Goal: Task Accomplishment & Management: Use online tool/utility

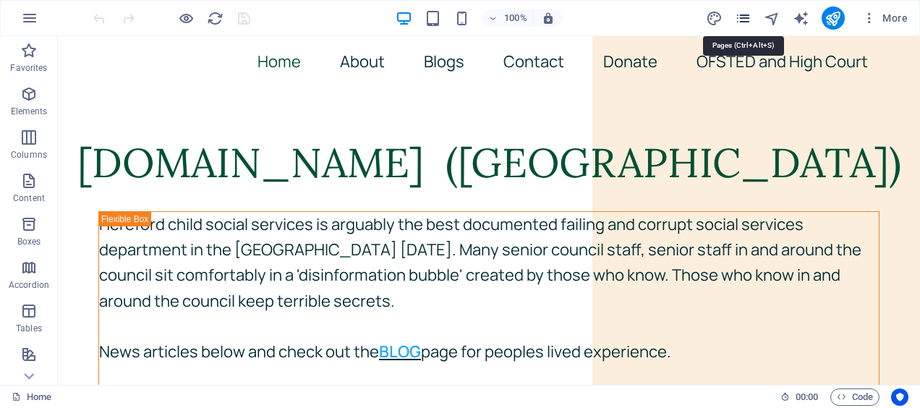
click at [746, 22] on icon "pages" at bounding box center [743, 18] width 17 height 17
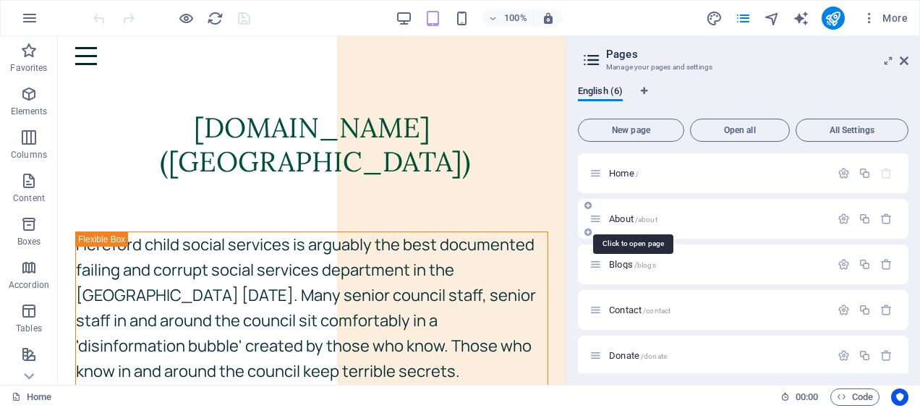
click at [624, 223] on span "About /about" at bounding box center [633, 218] width 48 height 11
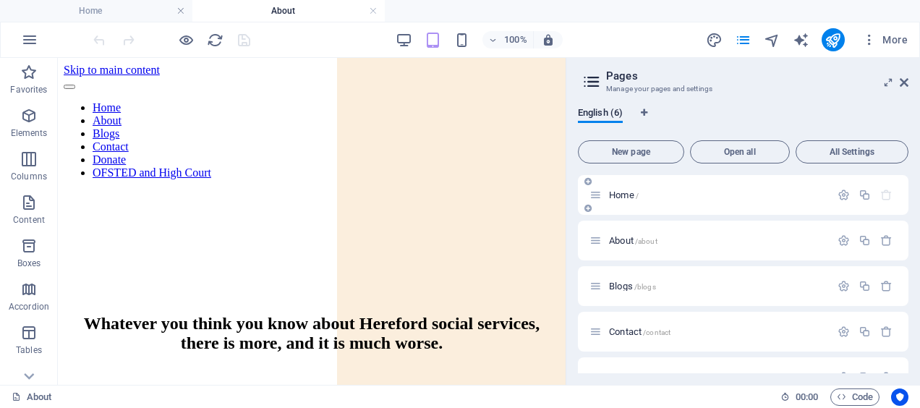
click at [615, 195] on span "Home /" at bounding box center [624, 195] width 30 height 11
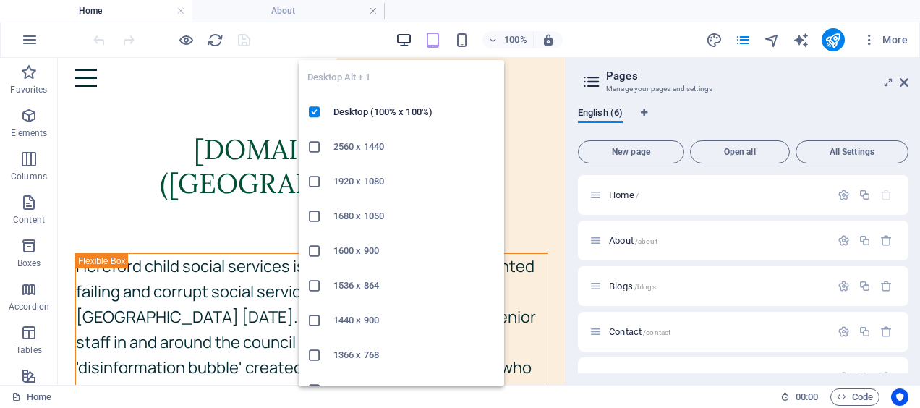
click at [404, 39] on icon "button" at bounding box center [404, 40] width 17 height 17
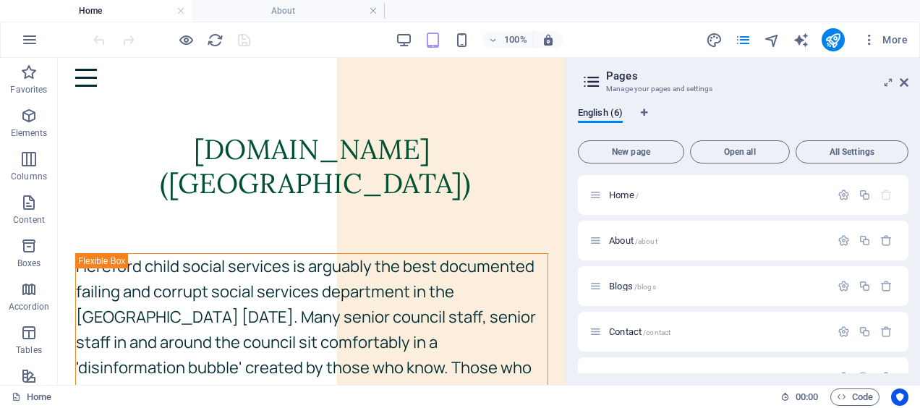
click at [642, 26] on div "100% More" at bounding box center [460, 39] width 919 height 35
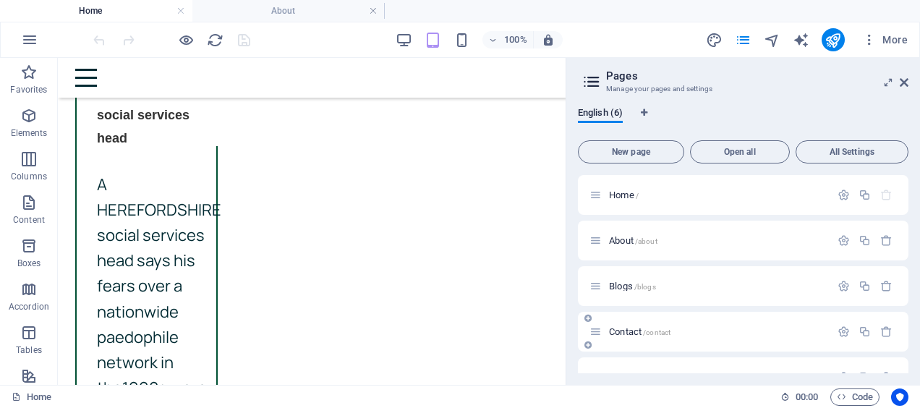
scroll to position [75, 0]
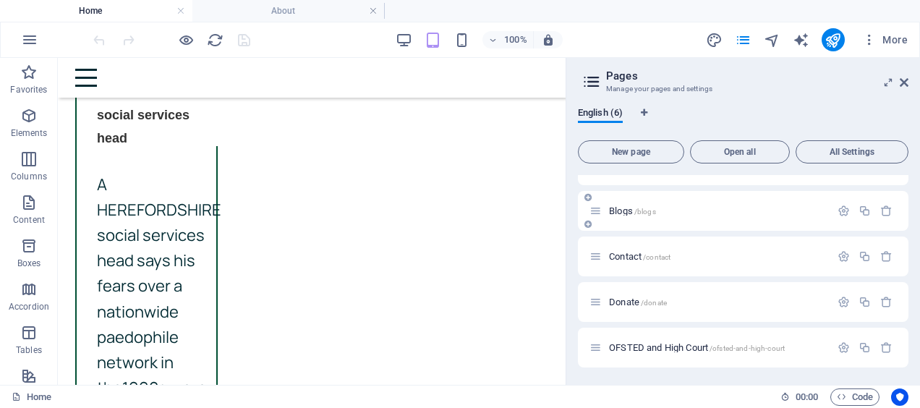
click at [615, 207] on span "Blogs /blogs" at bounding box center [632, 210] width 47 height 11
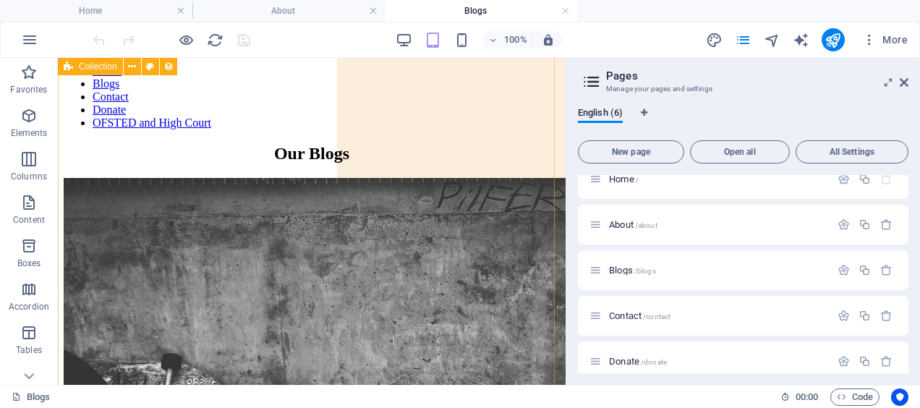
scroll to position [0, 0]
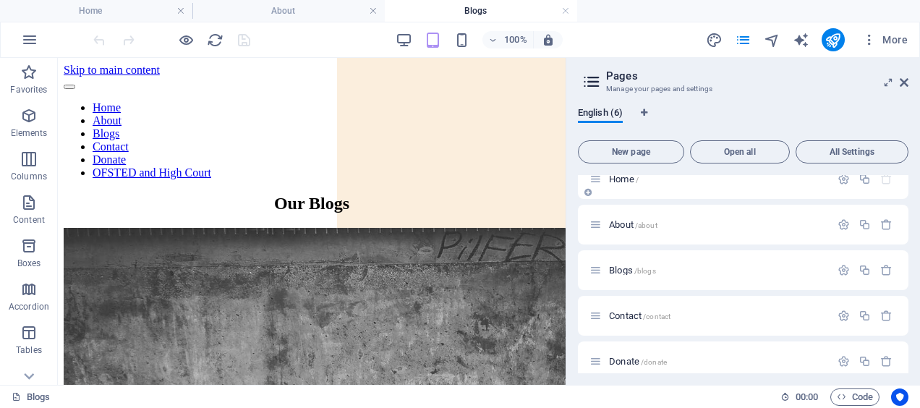
click at [625, 178] on span "Home /" at bounding box center [624, 179] width 30 height 11
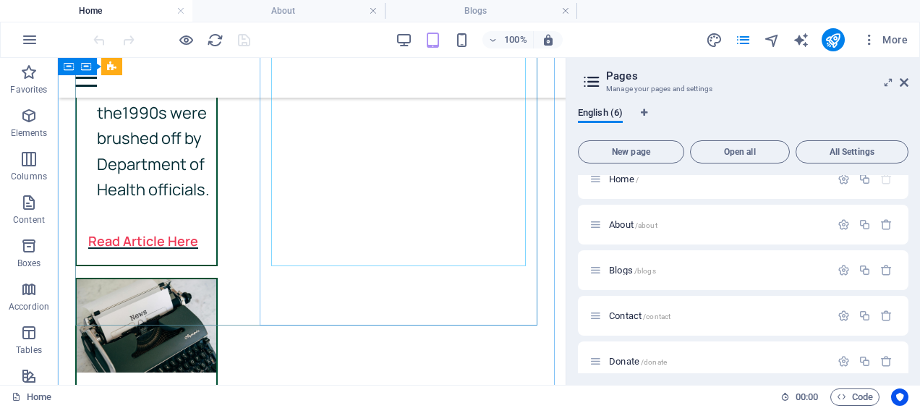
scroll to position [3847, 0]
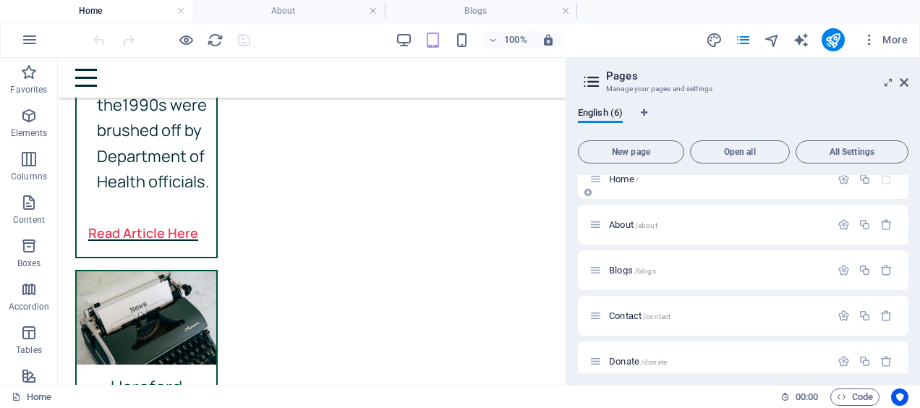
click at [618, 179] on span "Home /" at bounding box center [624, 179] width 30 height 11
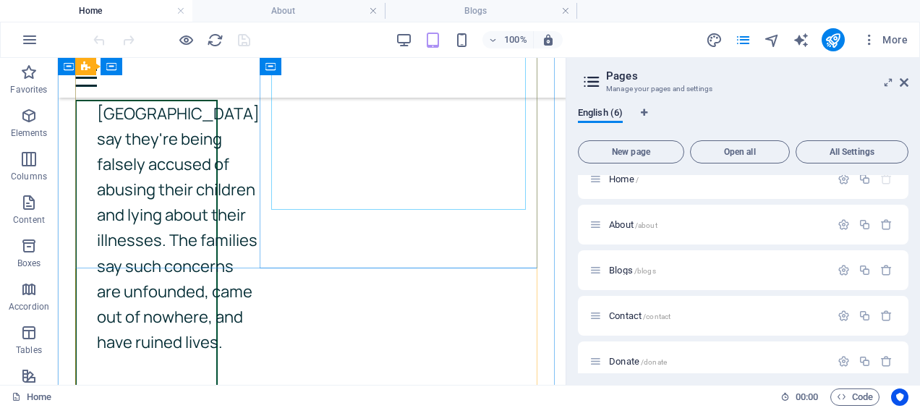
scroll to position [2973, 0]
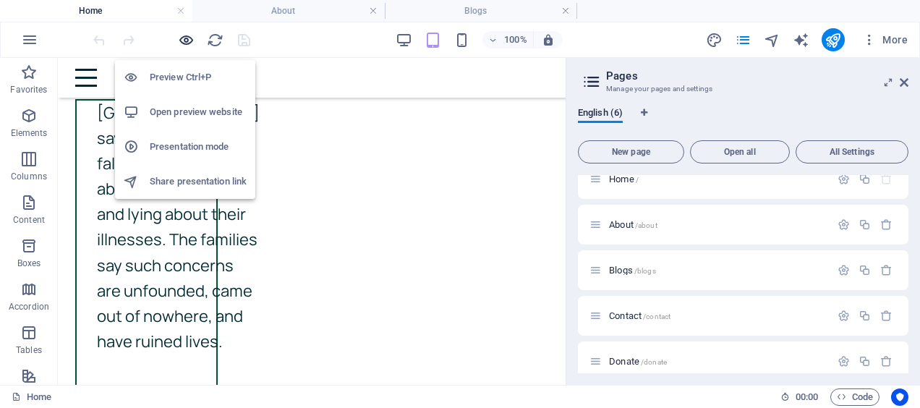
click at [184, 45] on icon "button" at bounding box center [186, 40] width 17 height 17
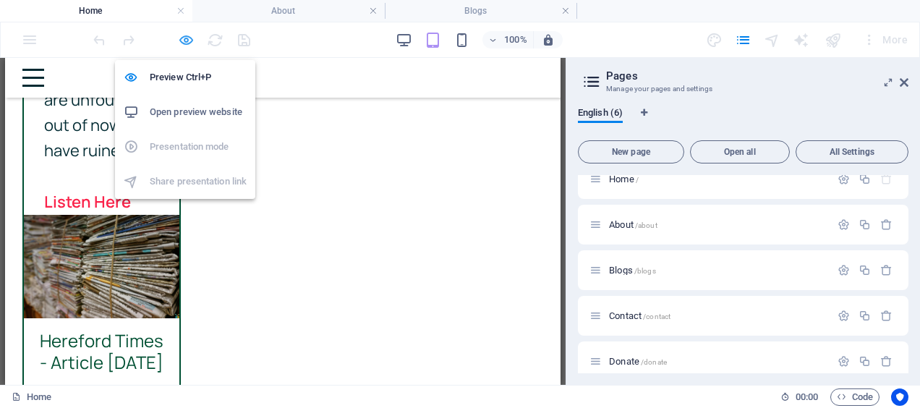
scroll to position [2747, 0]
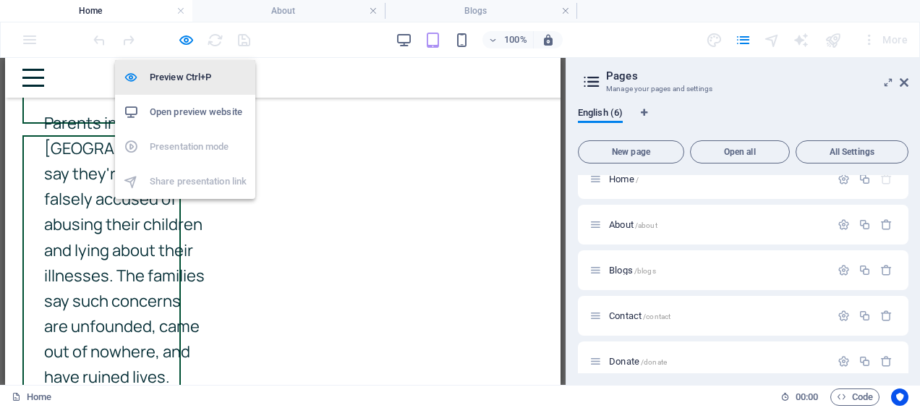
click at [166, 81] on h6 "Preview Ctrl+P" at bounding box center [198, 77] width 97 height 17
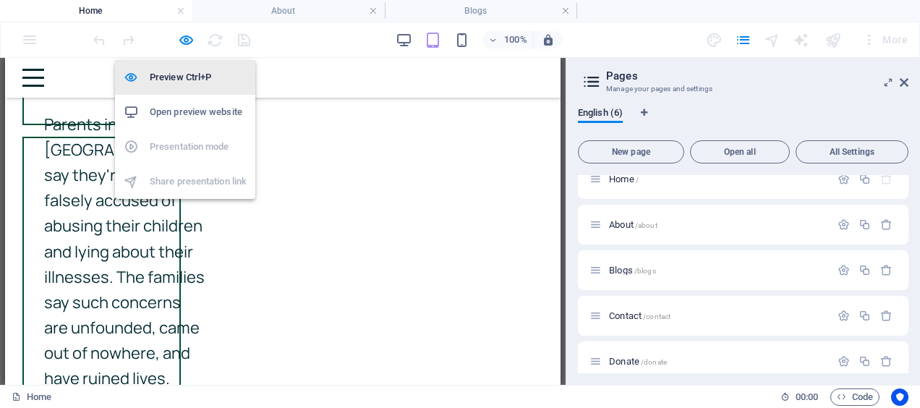
scroll to position [2973, 0]
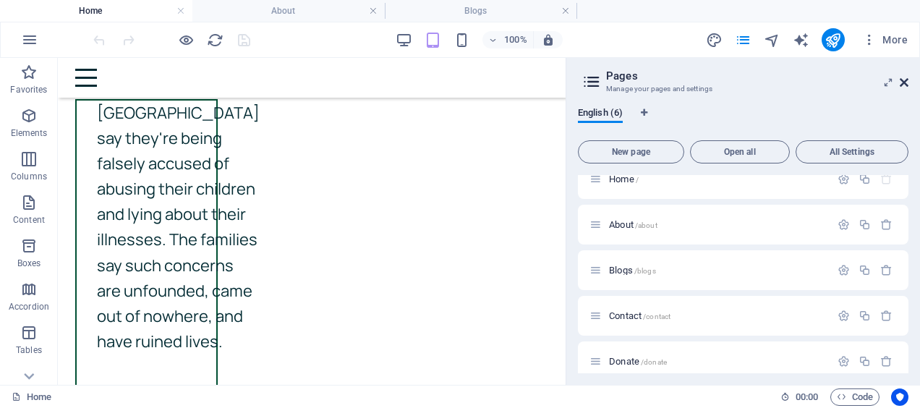
click at [903, 82] on icon at bounding box center [904, 83] width 9 height 12
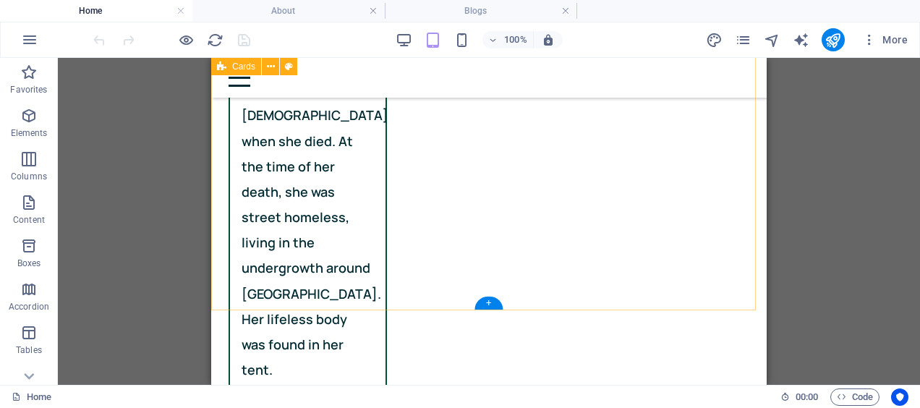
scroll to position [2095, 0]
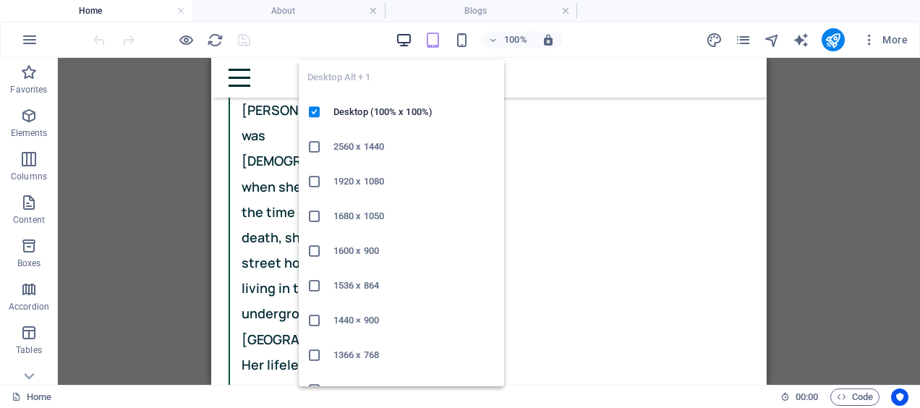
click at [399, 36] on icon "button" at bounding box center [404, 40] width 17 height 17
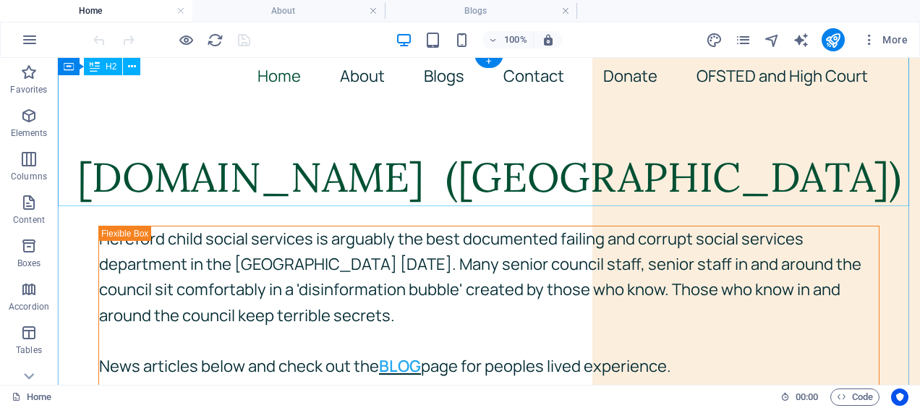
scroll to position [1, 0]
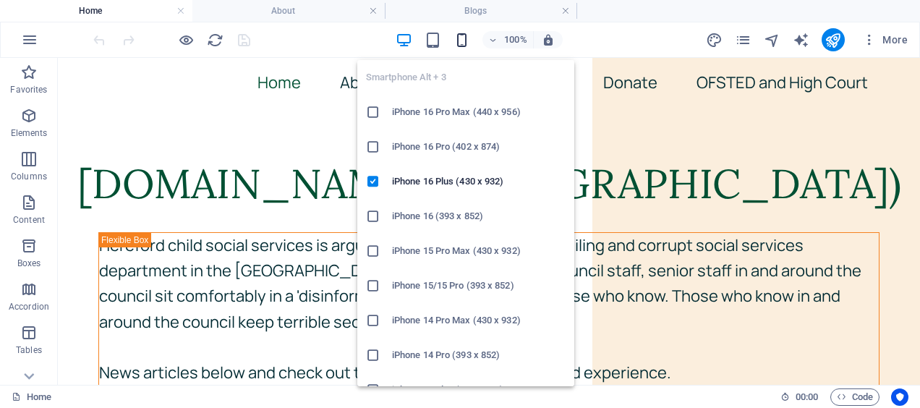
click at [463, 40] on icon "button" at bounding box center [462, 40] width 17 height 17
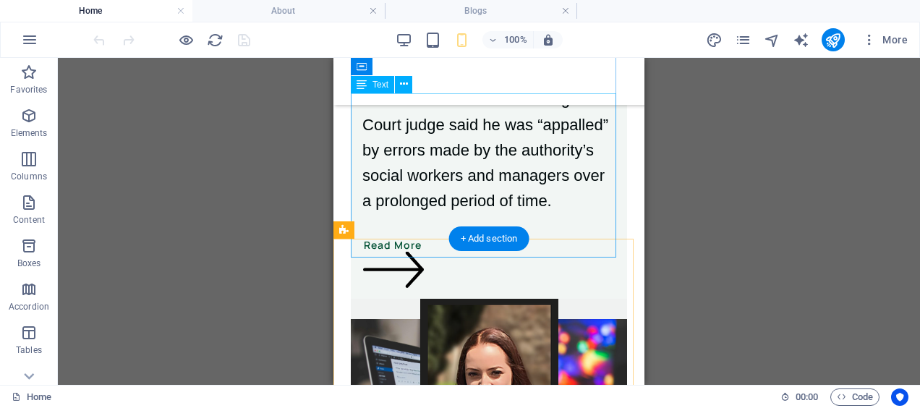
scroll to position [5721, 0]
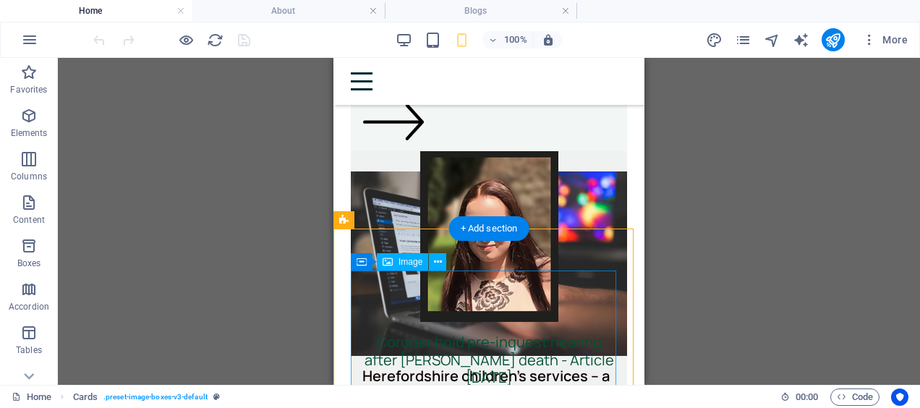
scroll to position [5640, 0]
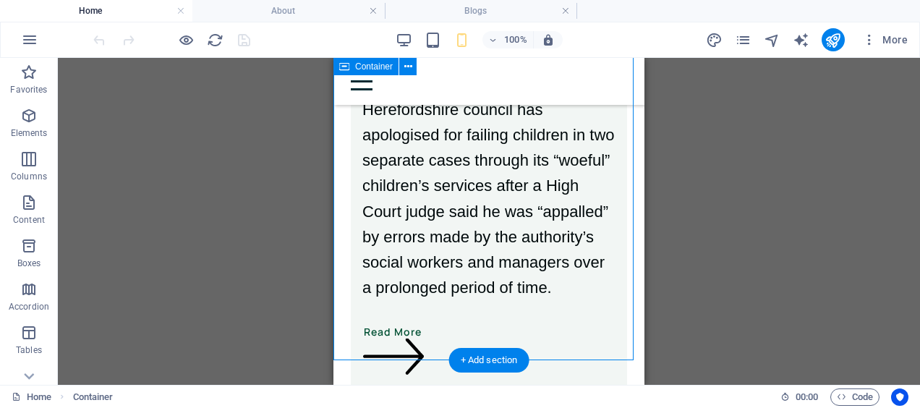
select select "px"
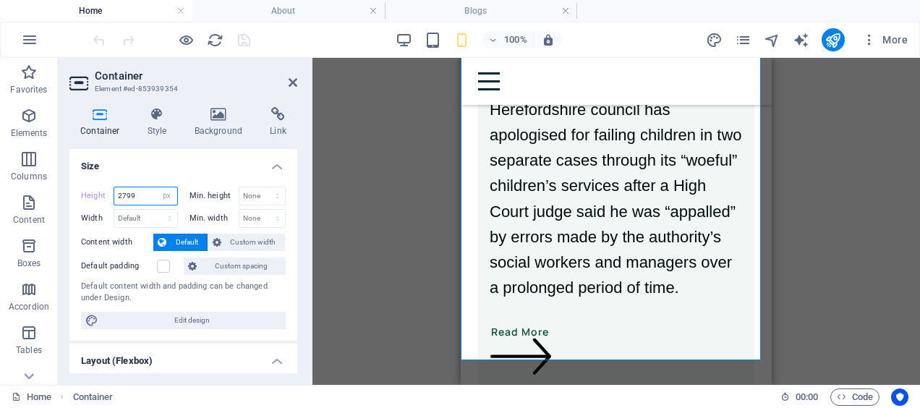
click at [127, 200] on input "2799" at bounding box center [145, 195] width 63 height 17
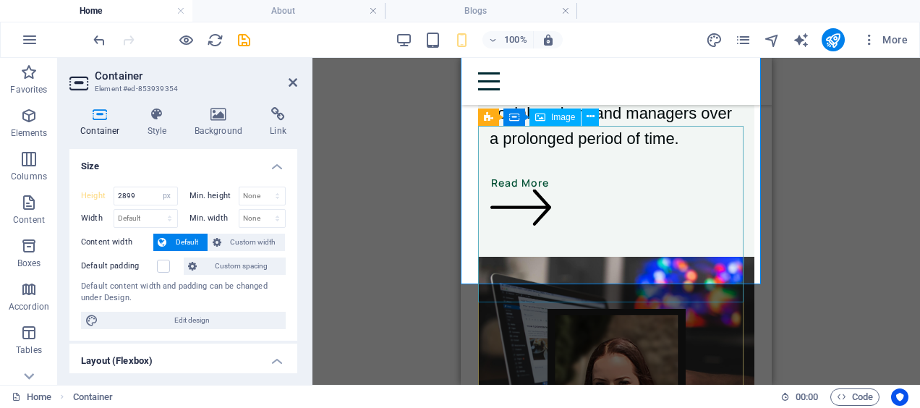
scroll to position [5789, 0]
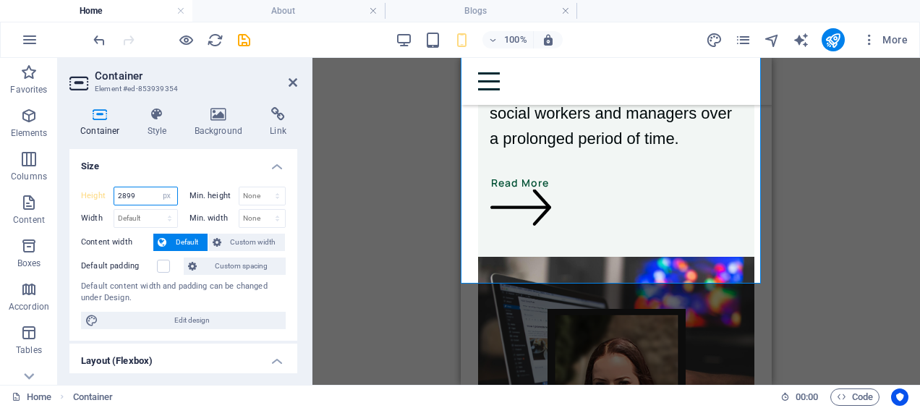
click at [124, 192] on input "2899" at bounding box center [145, 195] width 63 height 17
type input "2"
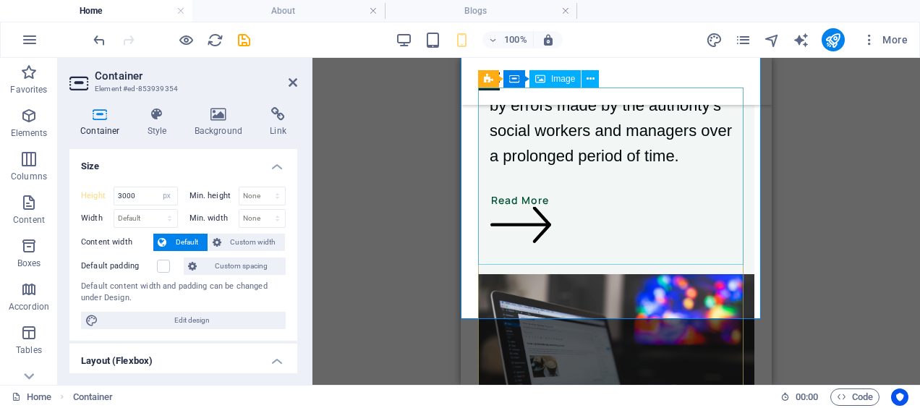
scroll to position [5893, 0]
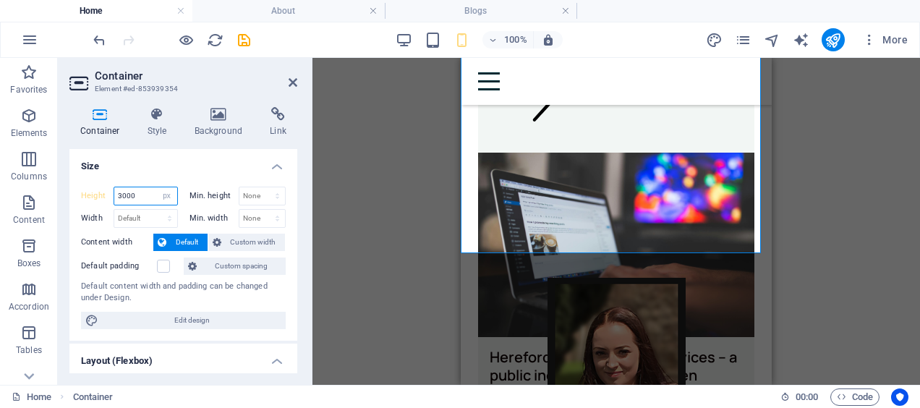
click at [120, 192] on input "3000" at bounding box center [145, 195] width 63 height 17
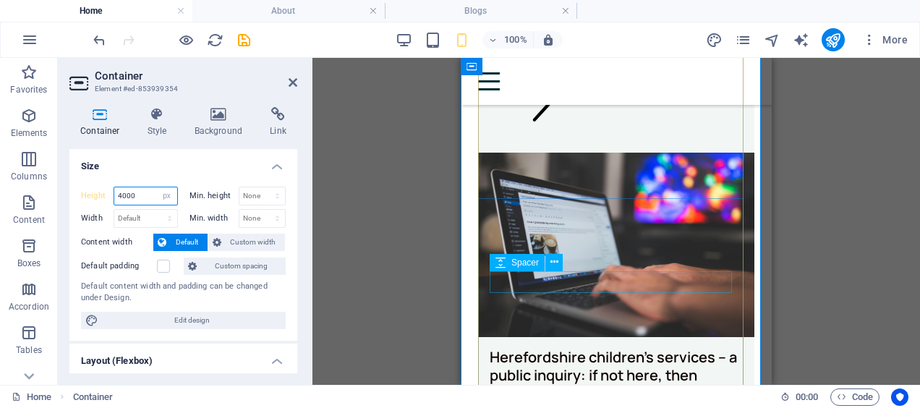
type input "4000"
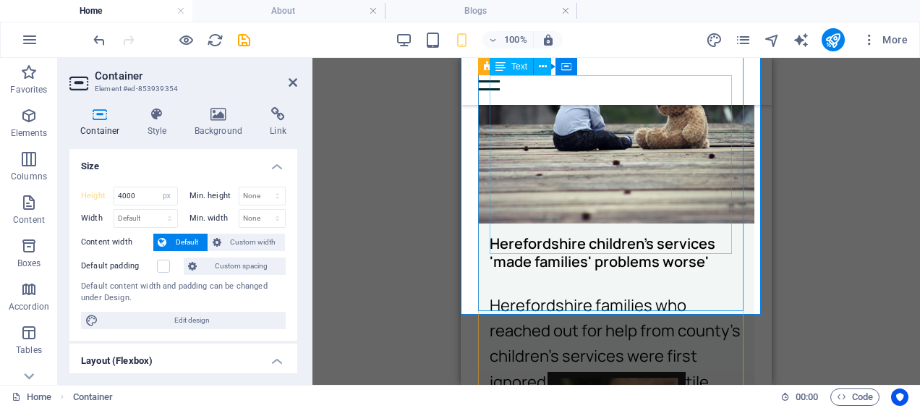
scroll to position [6599, 0]
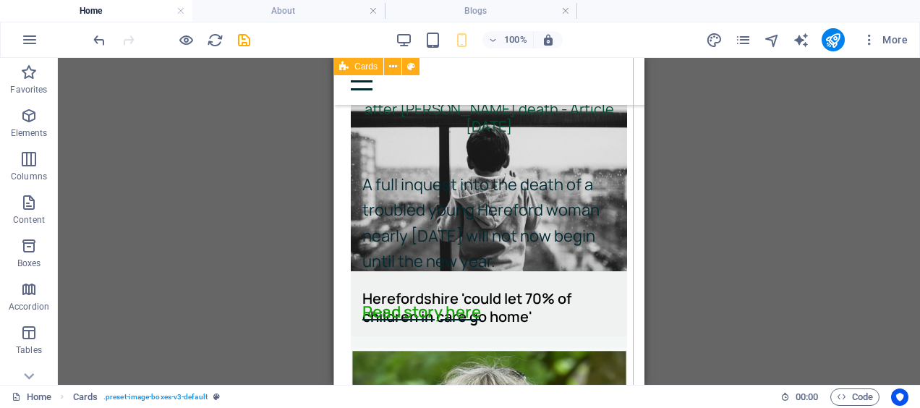
scroll to position [6996, 0]
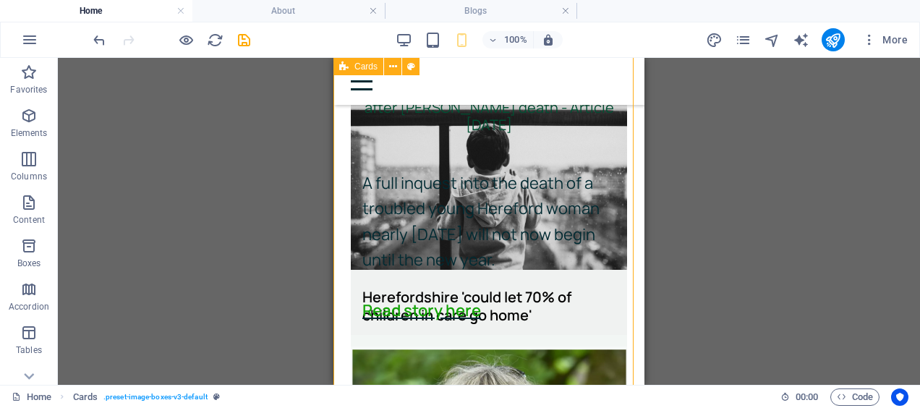
click at [620, 312] on div "Coroner hold pre-inquest hearing after [PERSON_NAME] death - Article [DATE] A f…" at bounding box center [488, 235] width 311 height 731
select select "px"
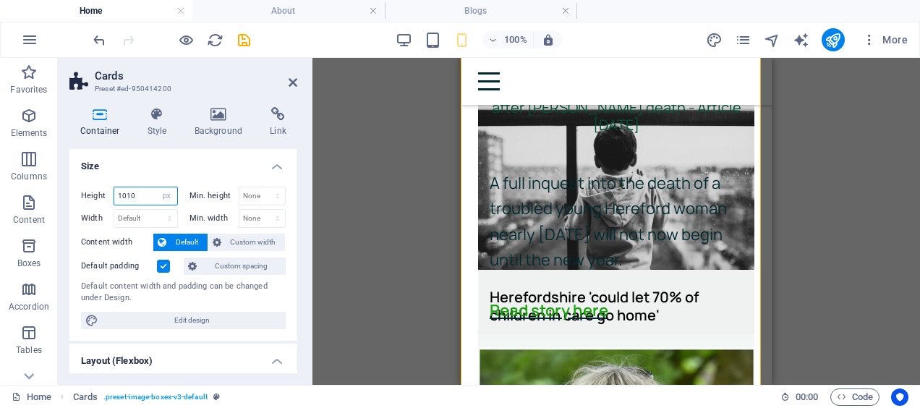
click at [139, 197] on input "1010" at bounding box center [145, 195] width 63 height 17
click at [124, 193] on input "1010" at bounding box center [145, 195] width 63 height 17
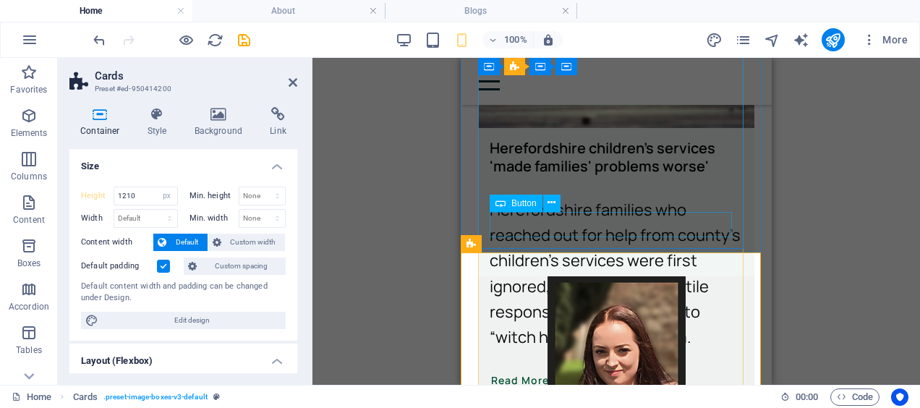
scroll to position [6617, 0]
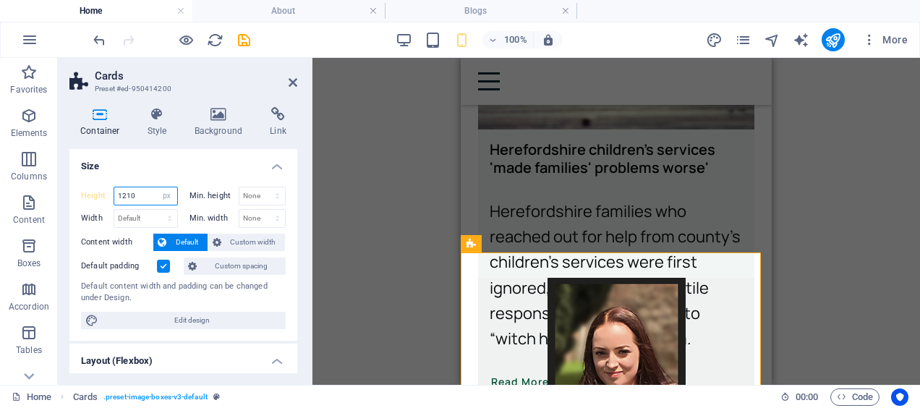
click at [127, 197] on input "1210" at bounding box center [145, 195] width 63 height 17
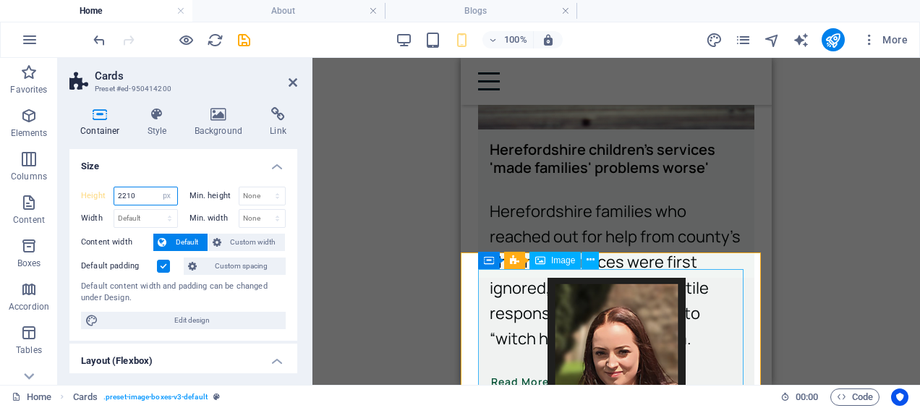
type input "2210"
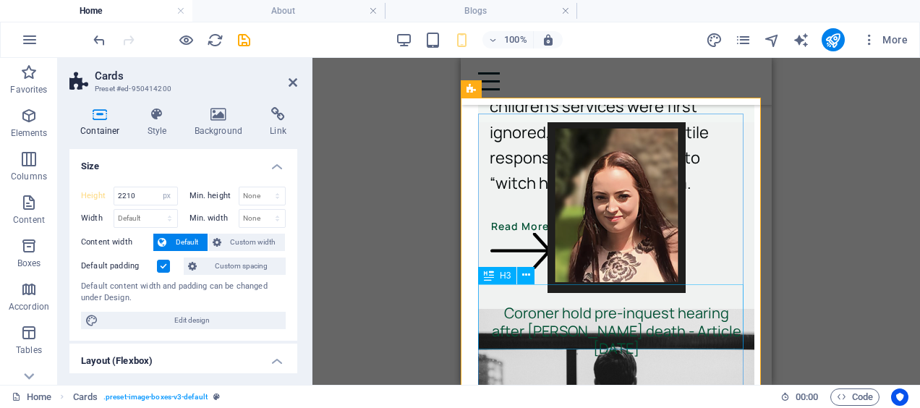
scroll to position [6653, 0]
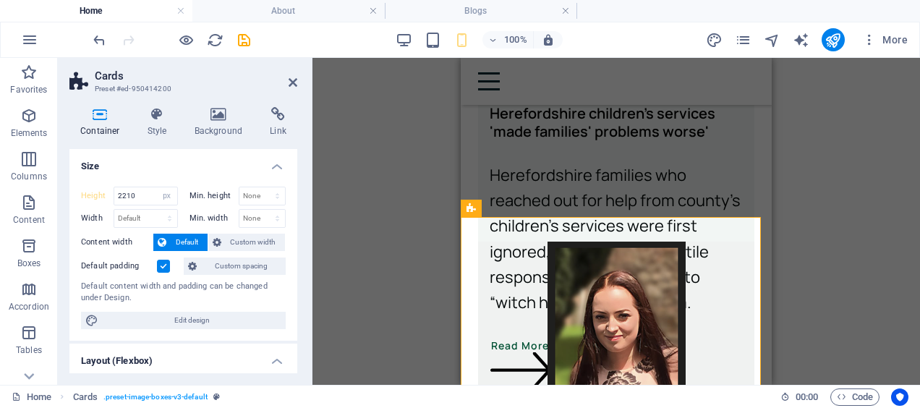
click at [810, 225] on div "Drag here to replace the existing content. Press “Ctrl” if you want to create a…" at bounding box center [616, 221] width 608 height 327
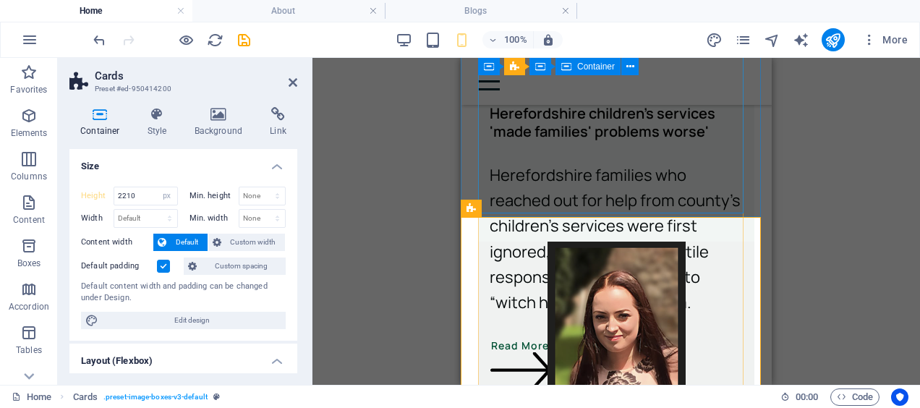
click at [738, 200] on div "Herefordshire children's services 'made families' problems worse' Herefordshire…" at bounding box center [616, 256] width 276 height 326
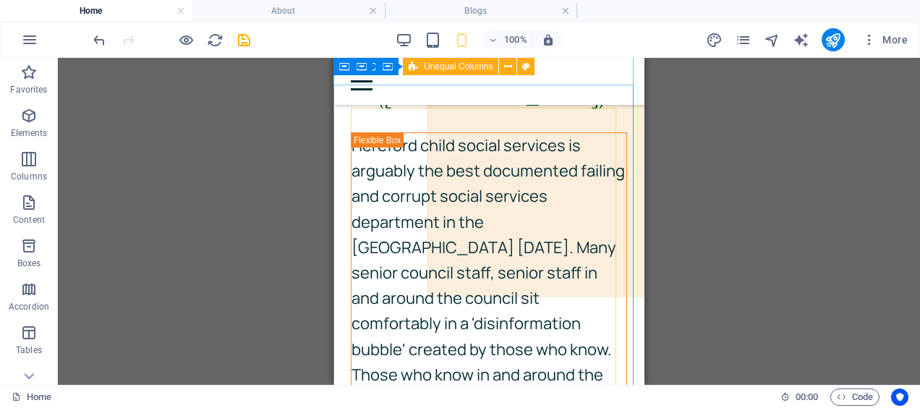
scroll to position [0, 0]
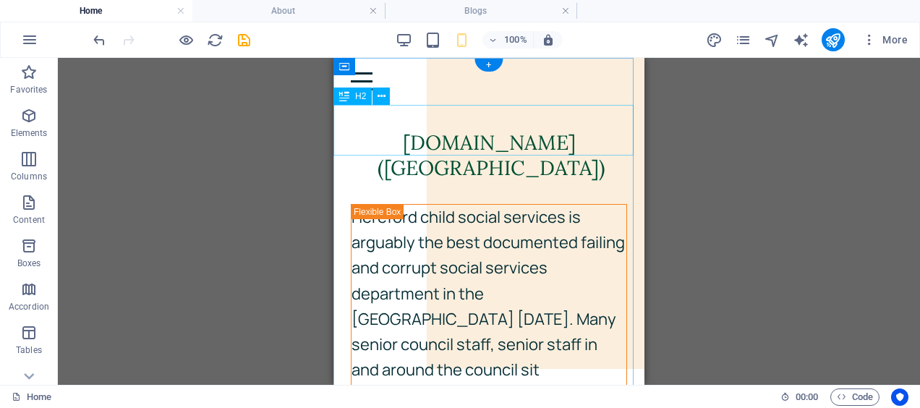
click at [609, 143] on div "‌[DOMAIN_NAME] ([GEOGRAPHIC_DATA])" at bounding box center [488, 143] width 311 height 76
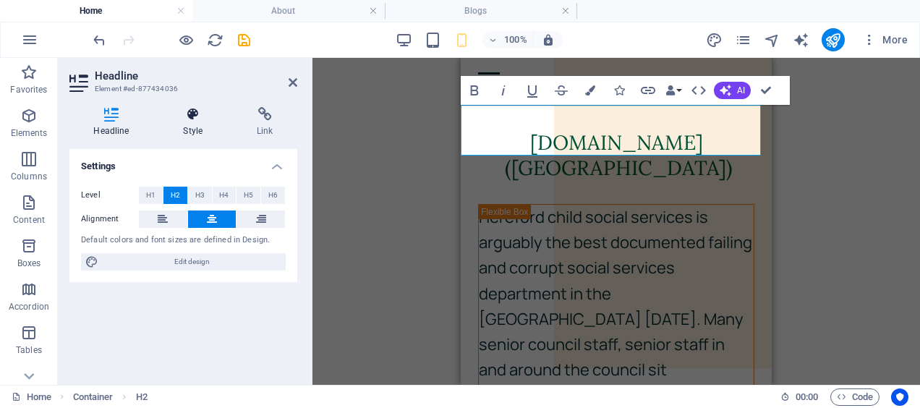
click at [186, 113] on icon at bounding box center [193, 114] width 68 height 14
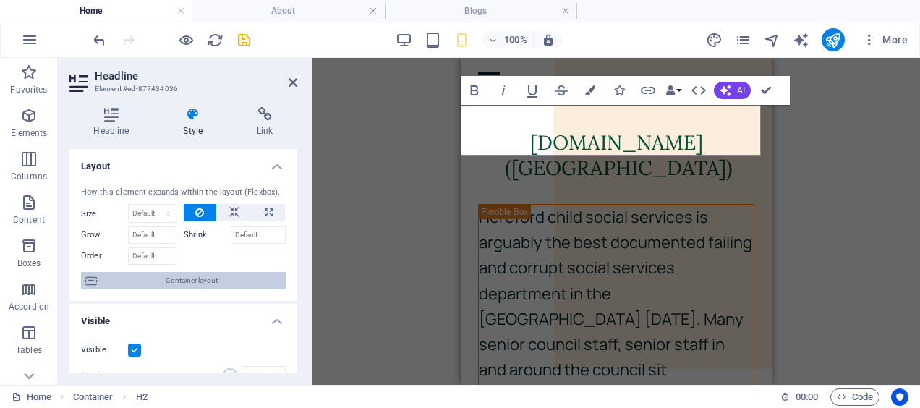
click at [186, 282] on span "Container layout" at bounding box center [191, 280] width 180 height 17
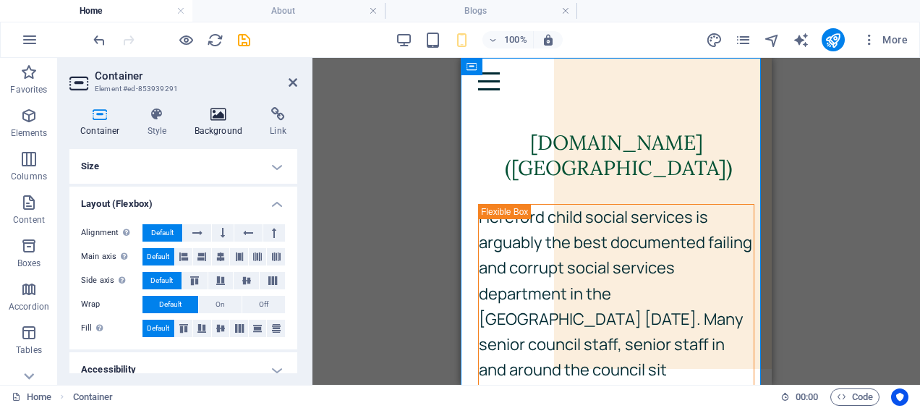
click at [217, 123] on h4 "Background" at bounding box center [222, 122] width 76 height 30
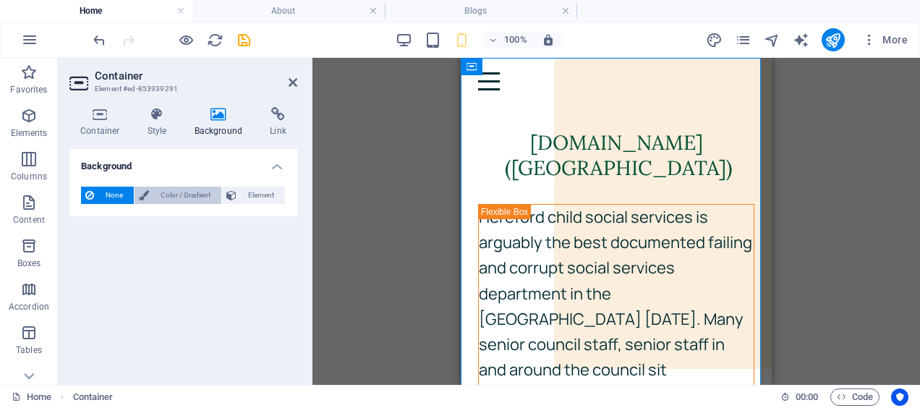
click at [195, 194] on span "Color / Gradient" at bounding box center [185, 195] width 64 height 17
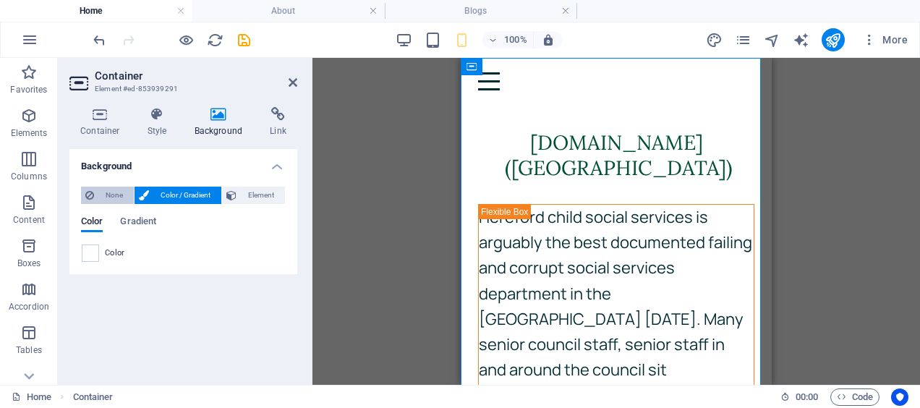
click at [115, 200] on span "None" at bounding box center [113, 195] width 31 height 17
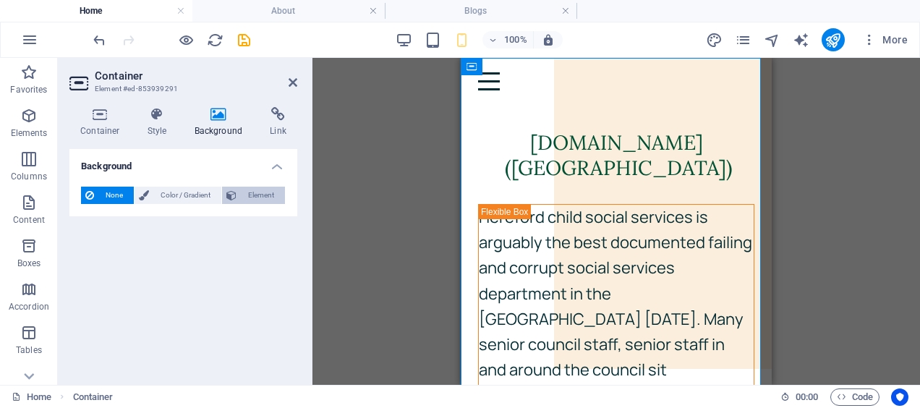
click at [253, 198] on span "Element" at bounding box center [261, 195] width 40 height 17
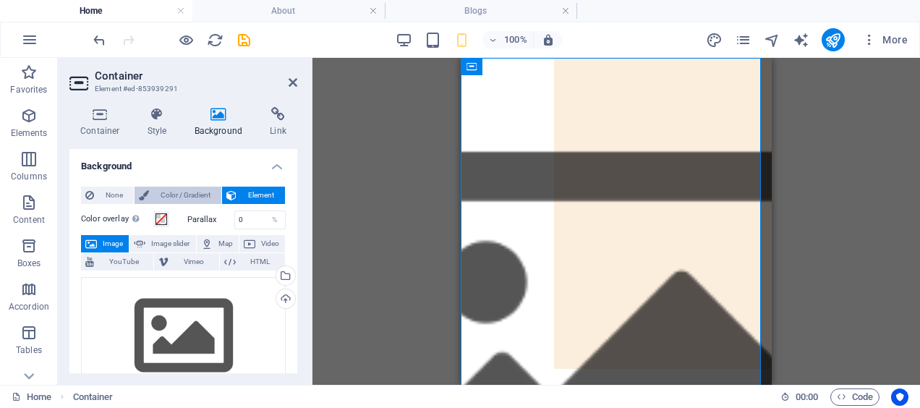
click at [200, 192] on span "Color / Gradient" at bounding box center [185, 195] width 64 height 17
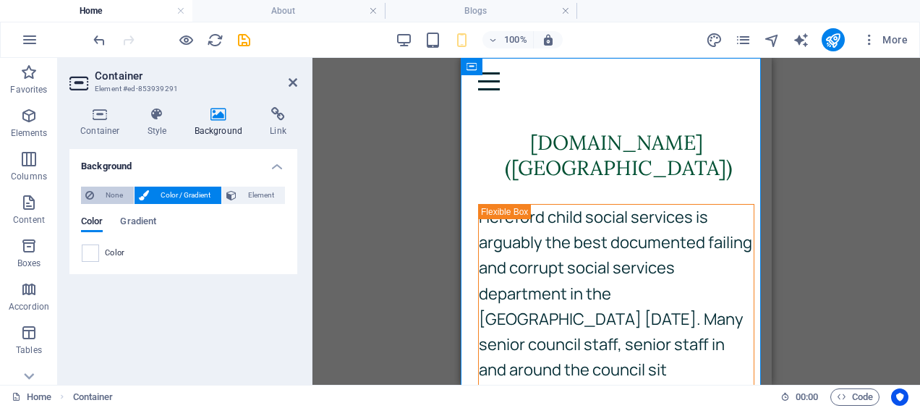
click at [104, 190] on span "None" at bounding box center [113, 195] width 31 height 17
